Goal: Information Seeking & Learning: Learn about a topic

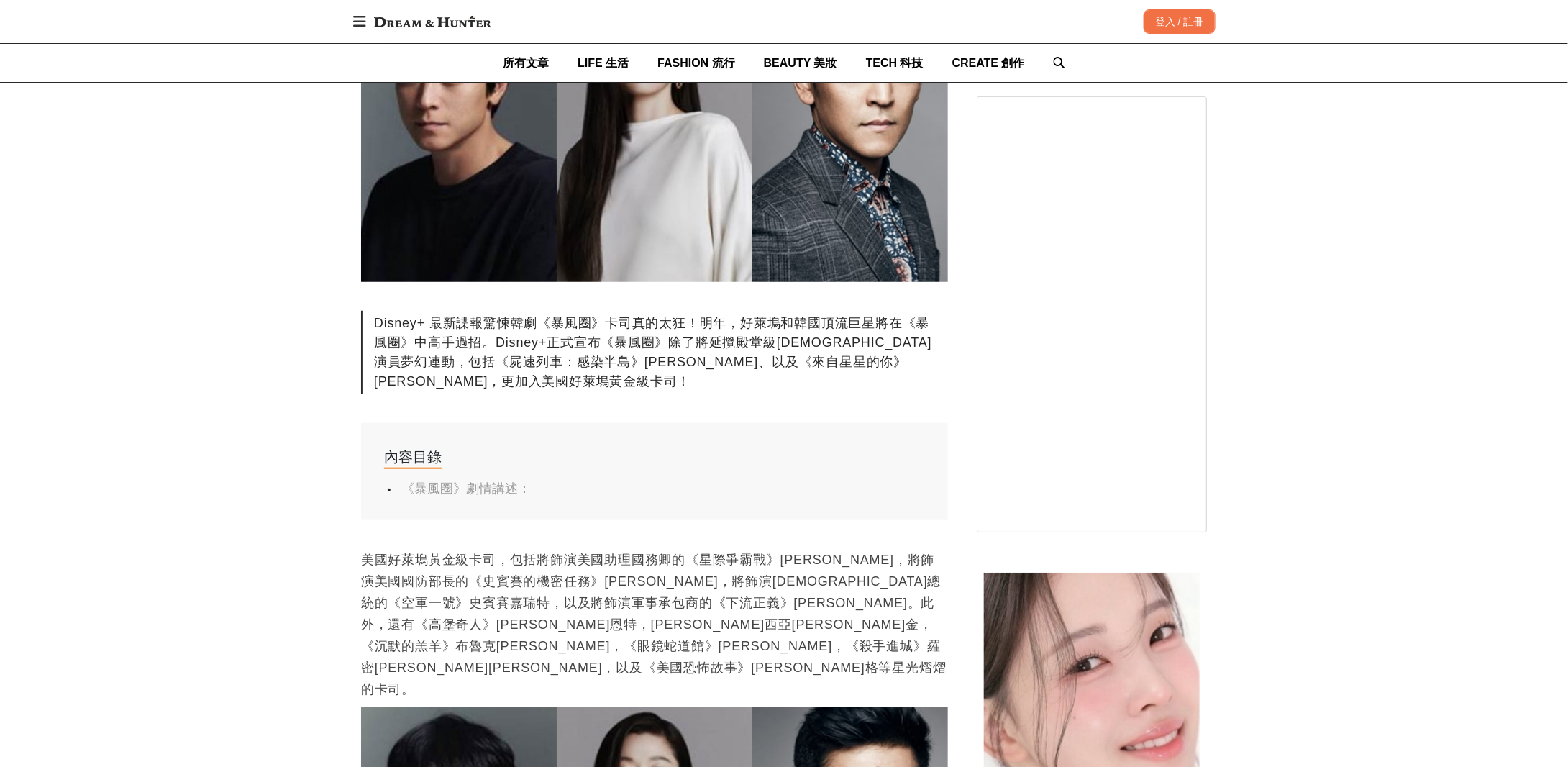
scroll to position [360, 0]
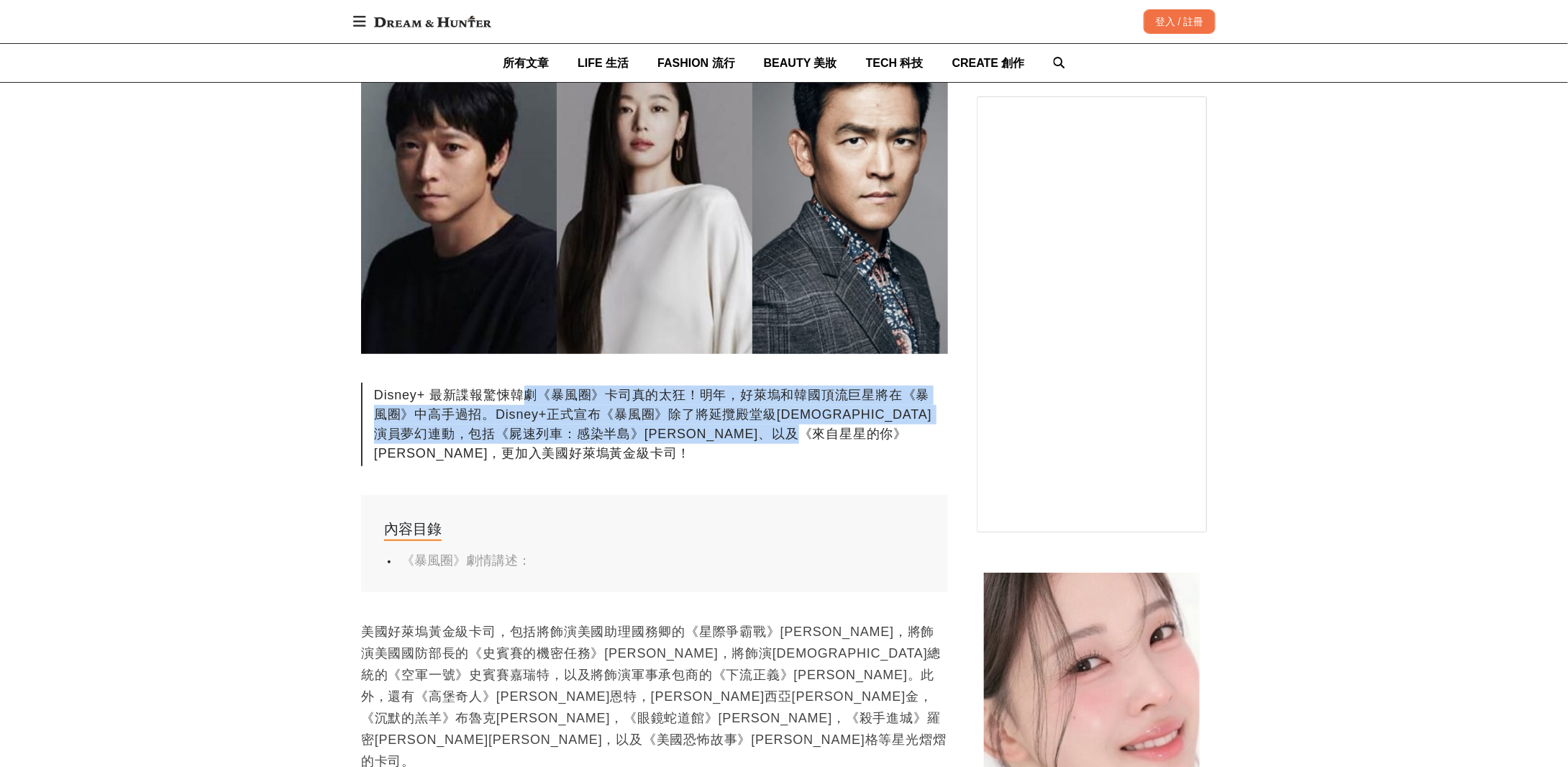
drag, startPoint x: 529, startPoint y: 393, endPoint x: 900, endPoint y: 454, distance: 376.0
click at [900, 454] on div "Disney+ 最新諜報驚悚韓劇《暴風圈》卡司真的太狂！明年，好萊塢和韓國頂流巨星將在《暴風圈》中高手過招。Disney+正式宣布《暴風圈》除了將延攬殿堂級[…" at bounding box center [654, 424] width 587 height 84
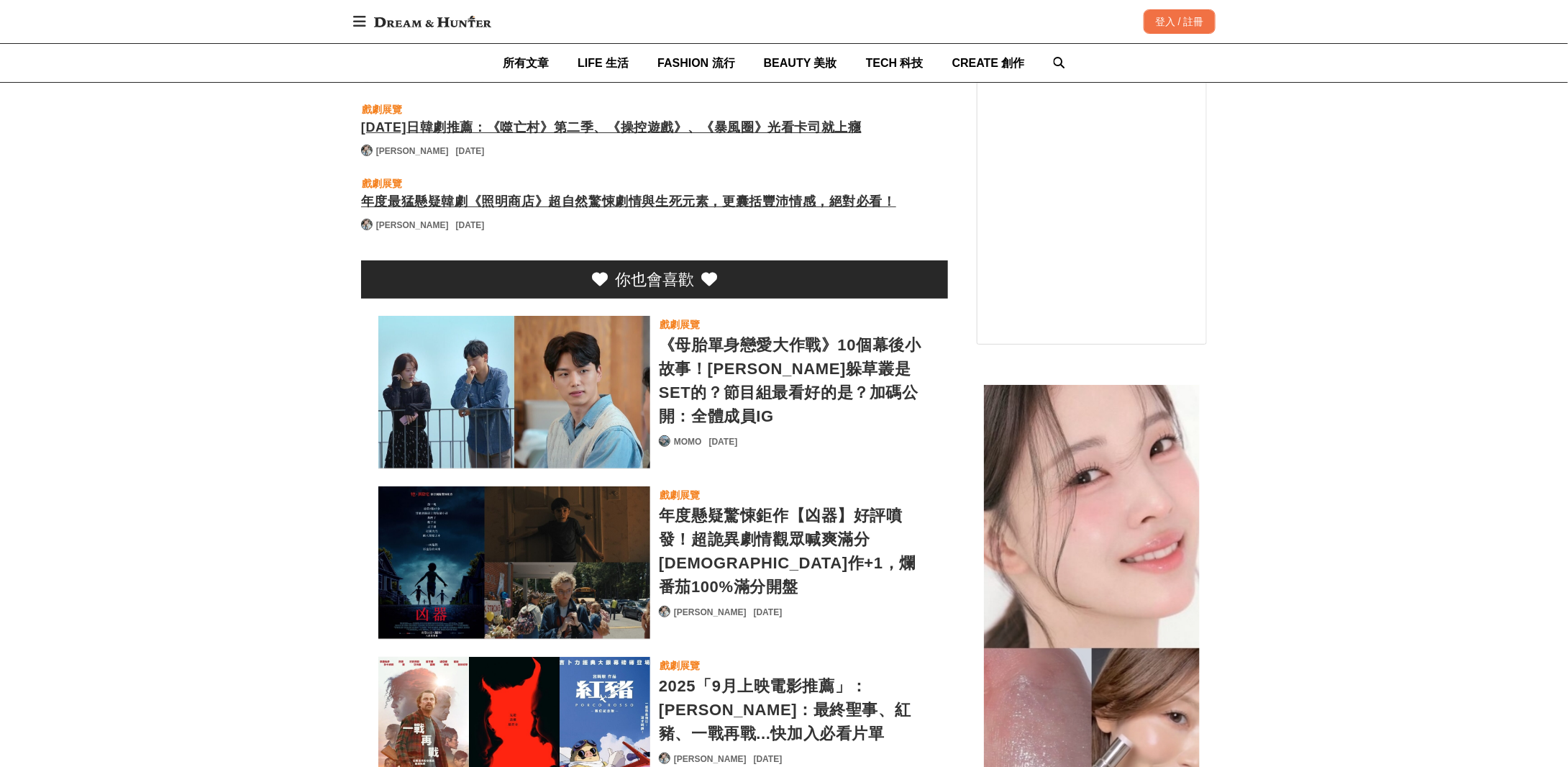
scroll to position [2877, 0]
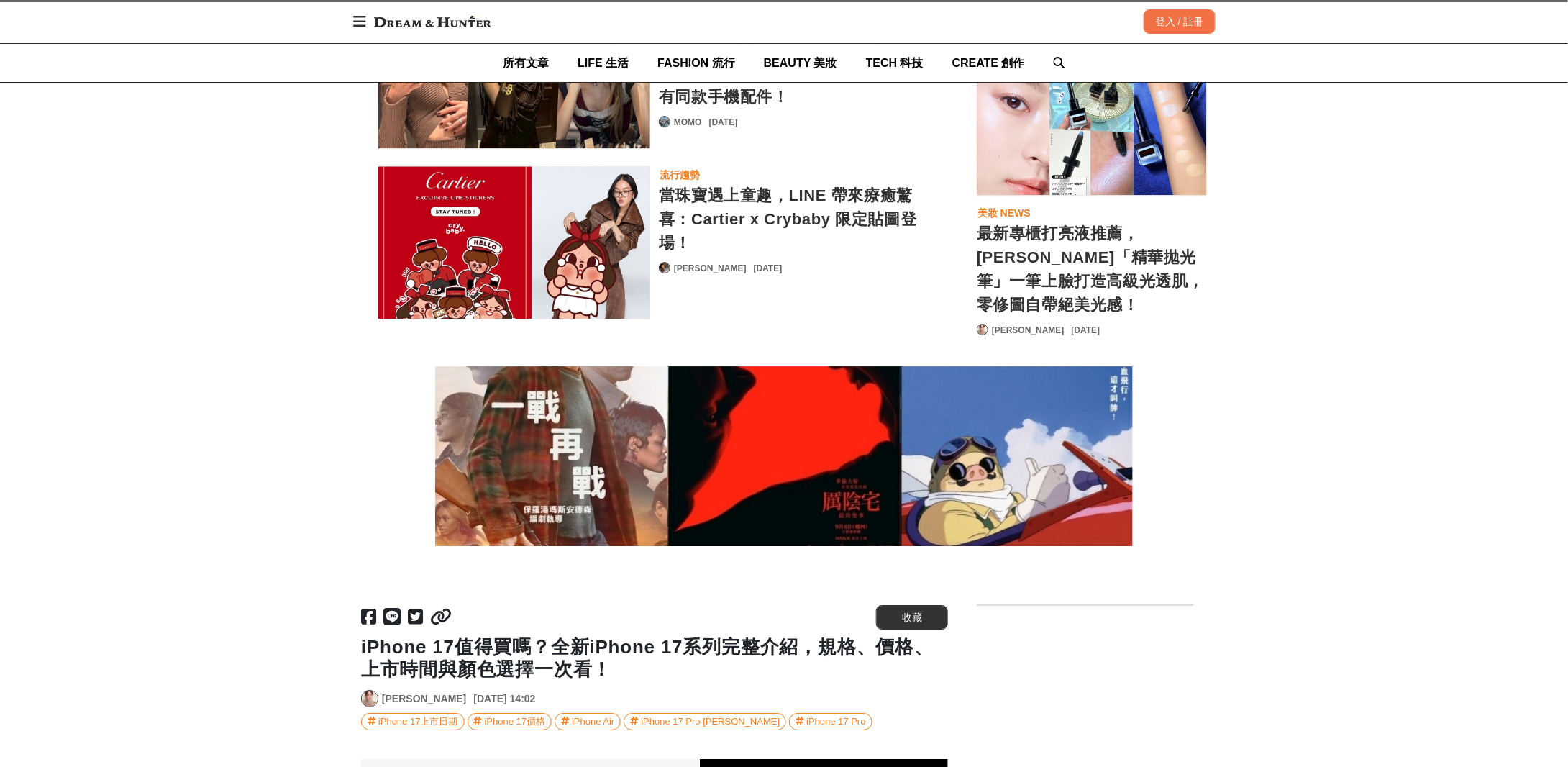
scroll to position [0, 587]
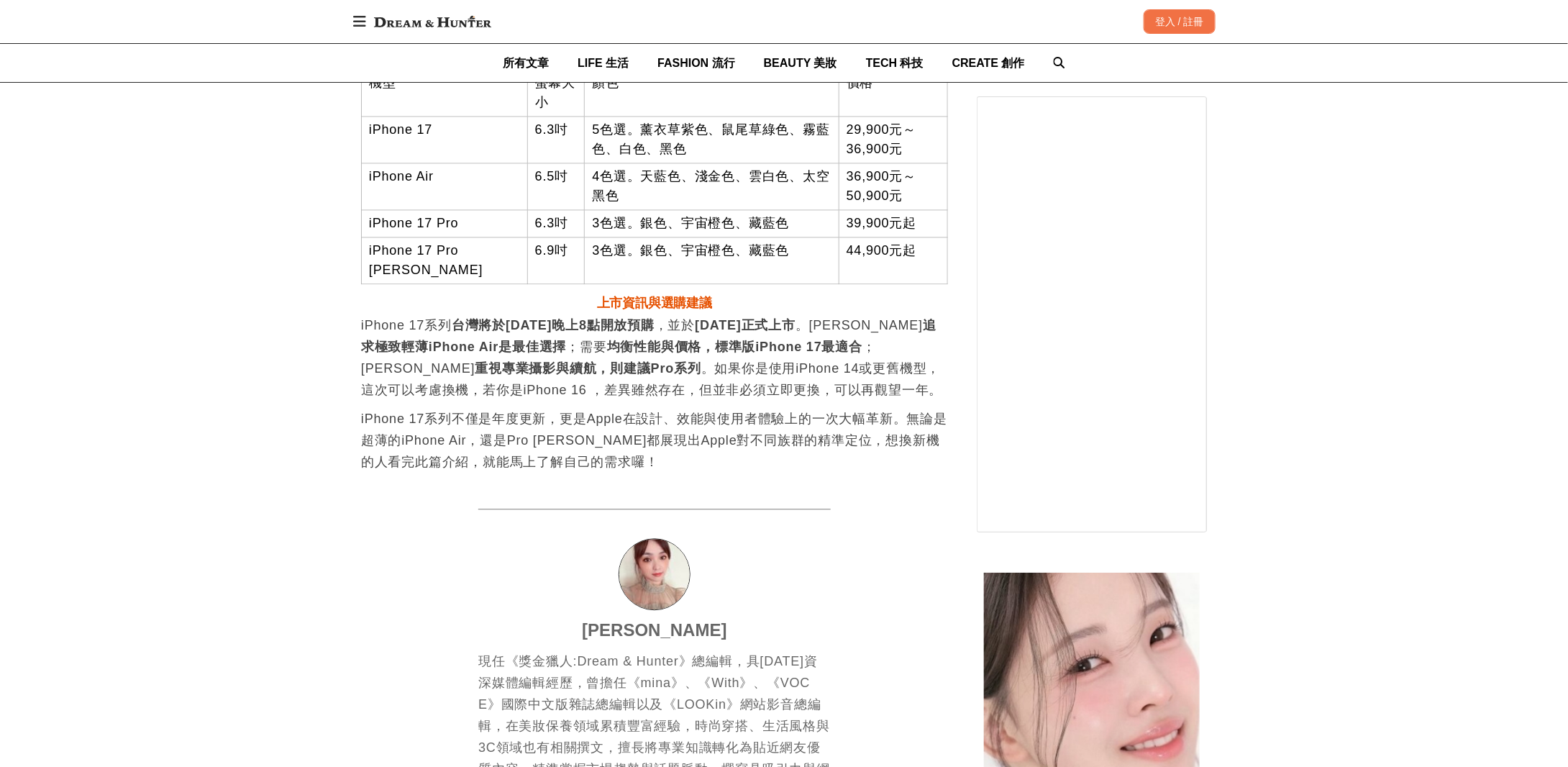
scroll to position [0, 1174]
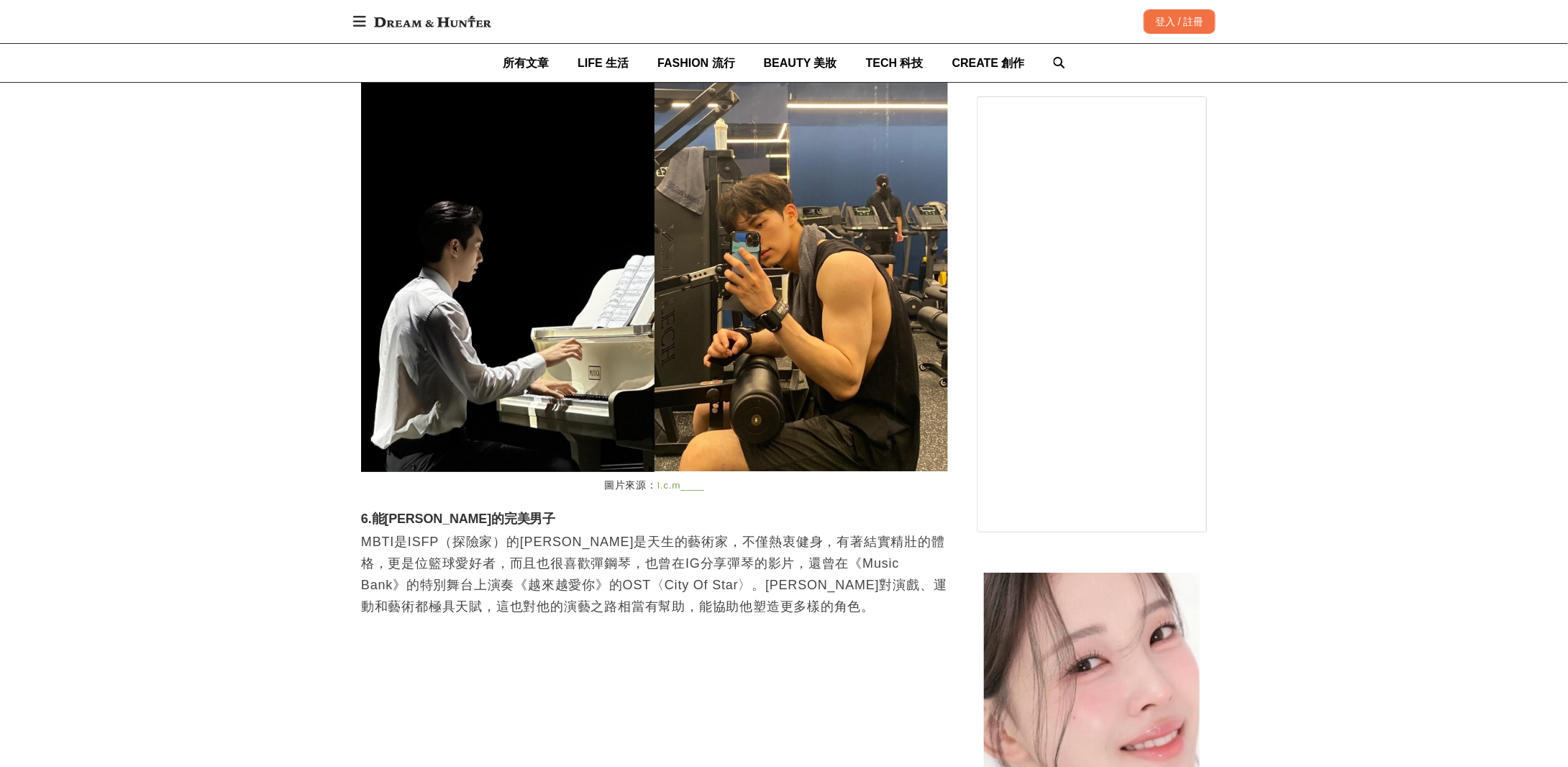
scroll to position [0, 587]
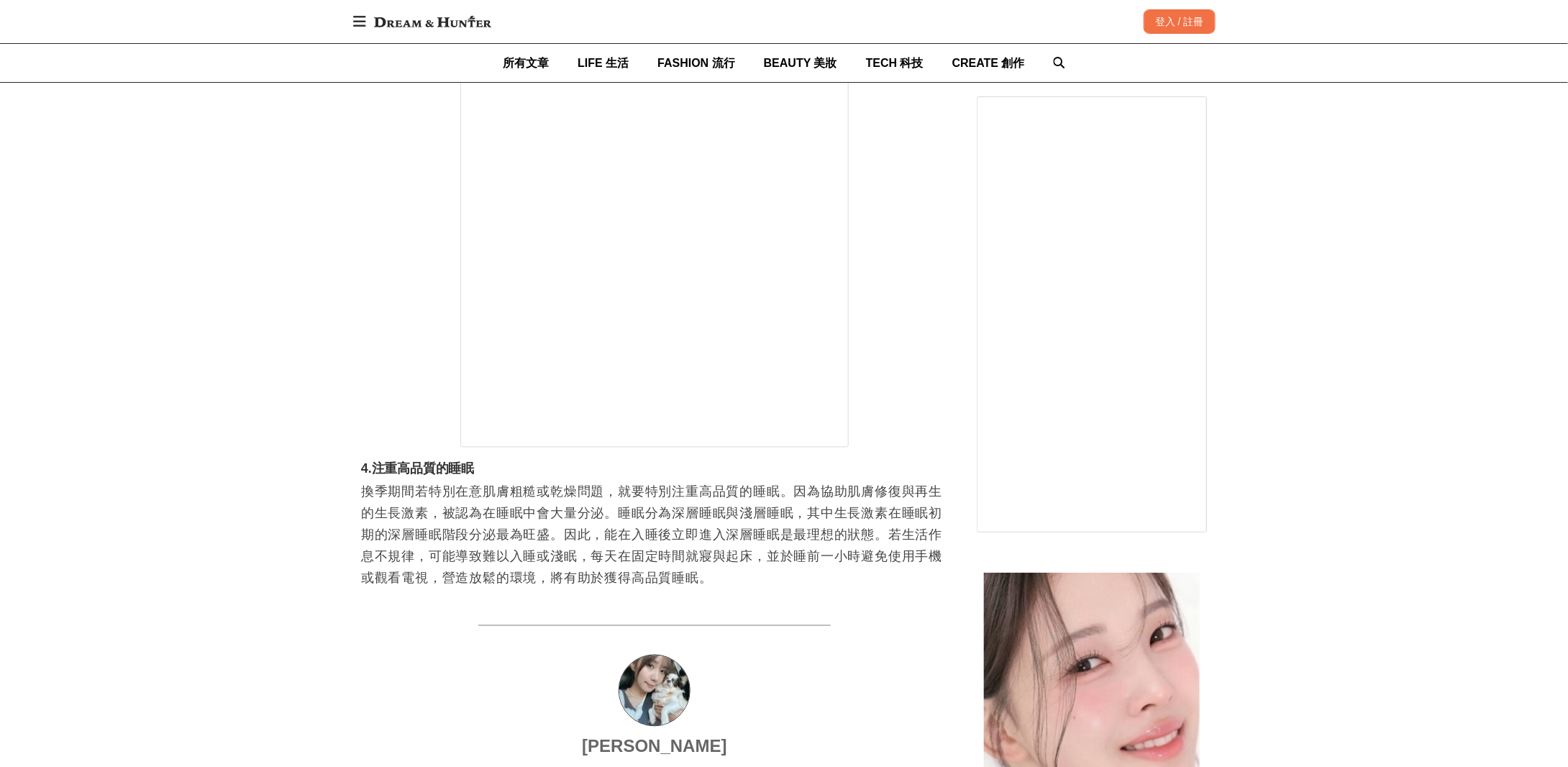
scroll to position [0, 587]
